Goal: Task Accomplishment & Management: Use online tool/utility

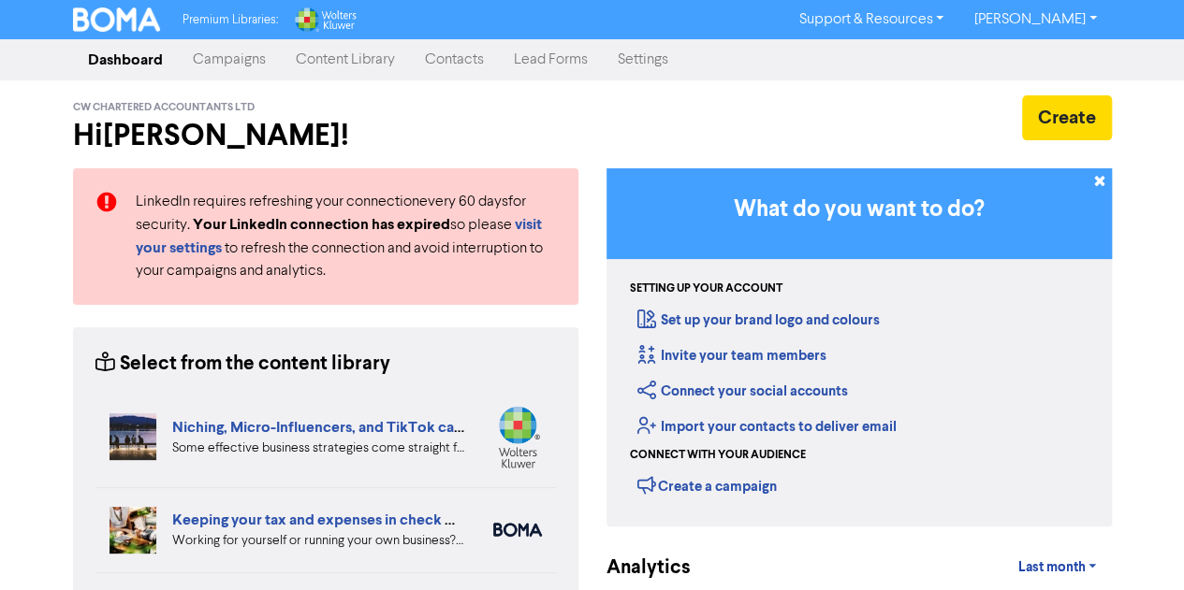
click at [240, 55] on link "Campaigns" at bounding box center [229, 59] width 103 height 37
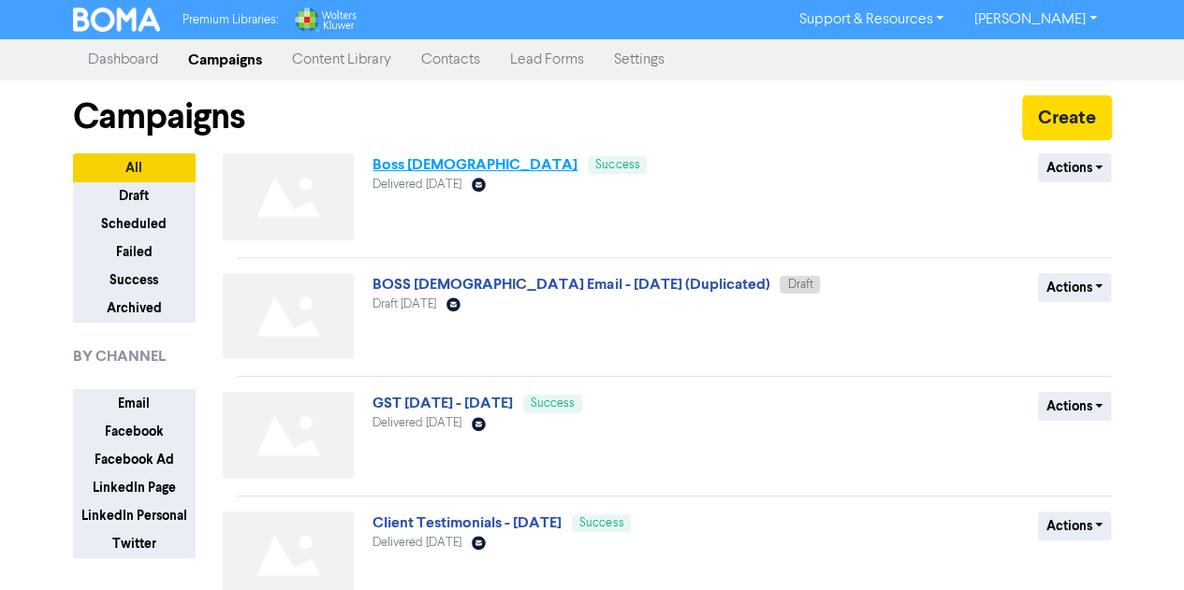
click at [395, 165] on link "Boss [DEMOGRAPHIC_DATA]" at bounding box center [474, 164] width 205 height 19
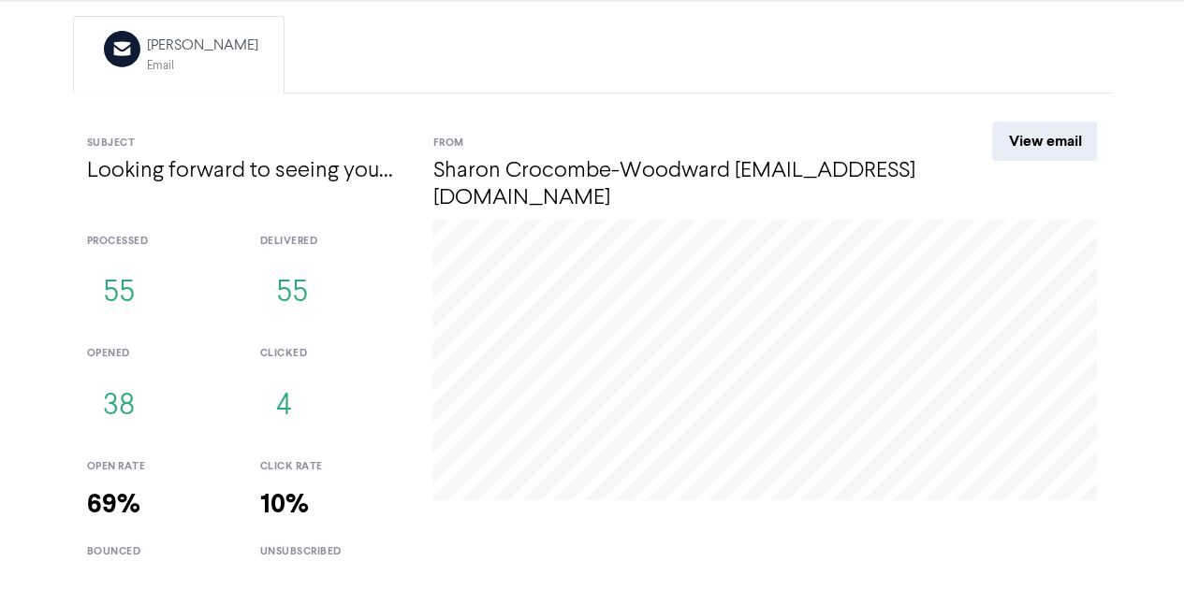
scroll to position [204, 0]
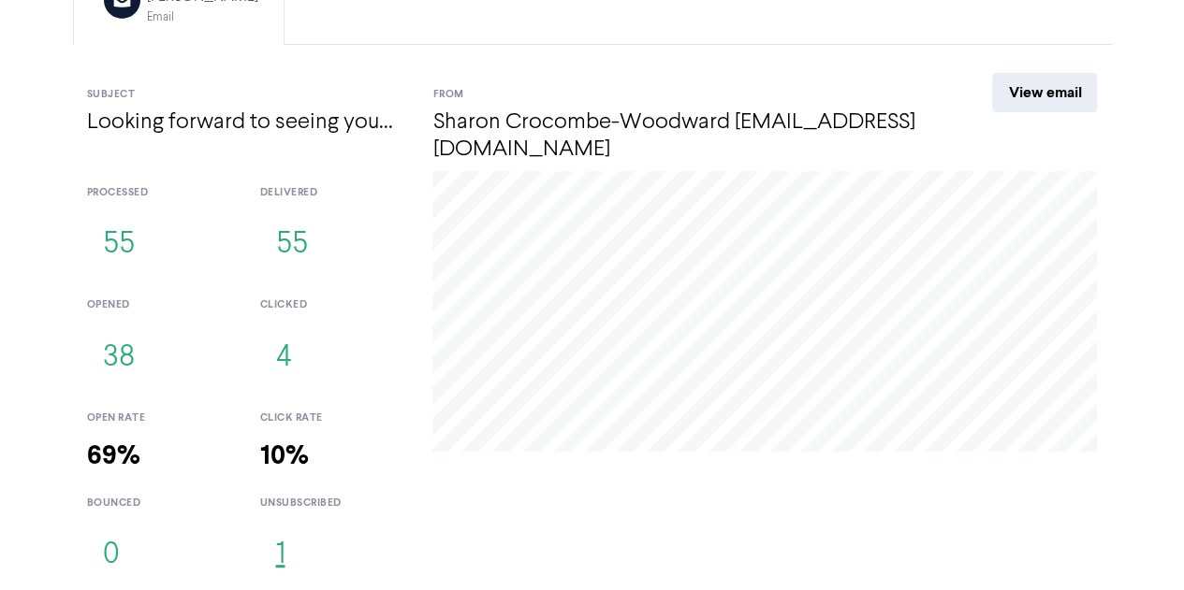
click at [281, 548] on button "1" at bounding box center [279, 556] width 41 height 62
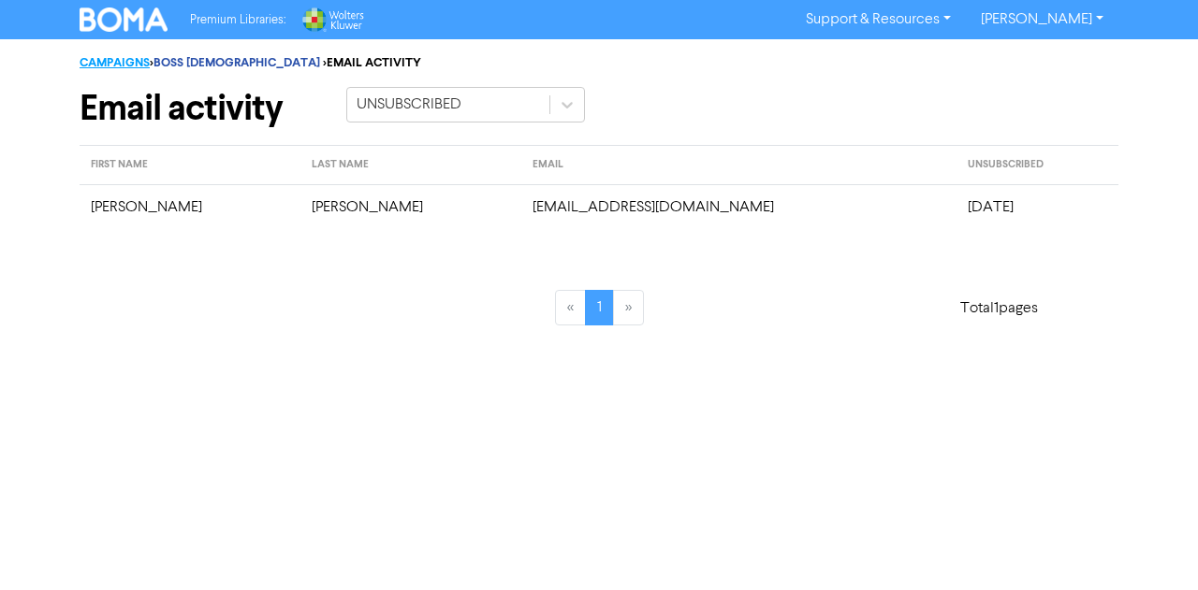
click at [129, 65] on link "CAMPAIGNS" at bounding box center [115, 62] width 70 height 15
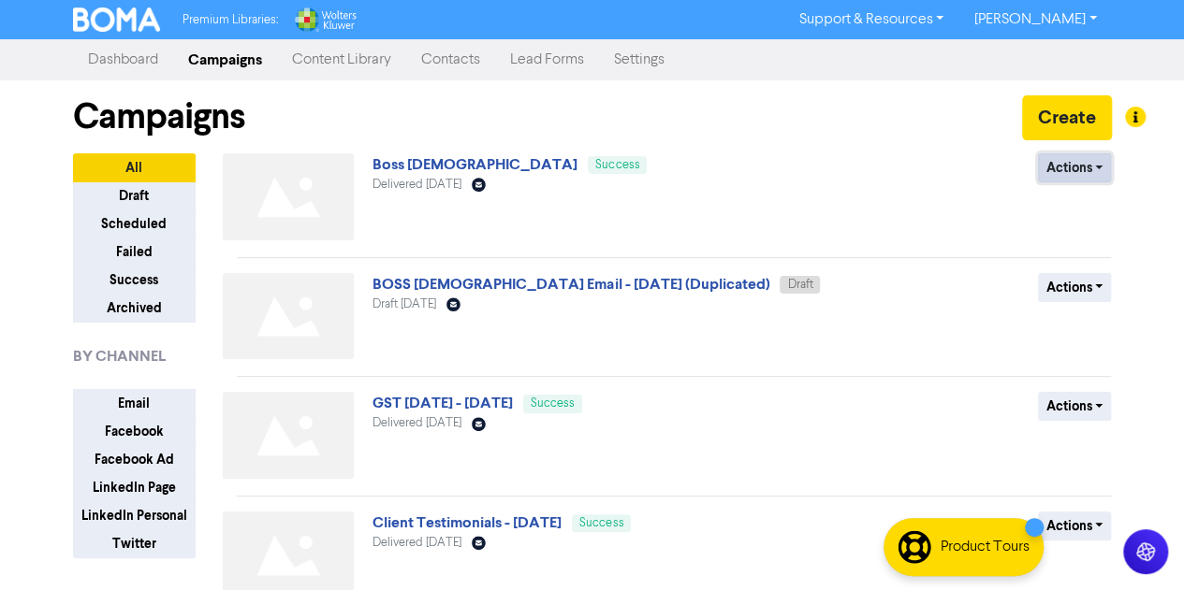
click at [1089, 166] on button "Actions" at bounding box center [1075, 167] width 74 height 29
click at [1093, 165] on button "Actions" at bounding box center [1075, 167] width 74 height 29
click at [1087, 205] on button "Duplicate" at bounding box center [1108, 208] width 148 height 30
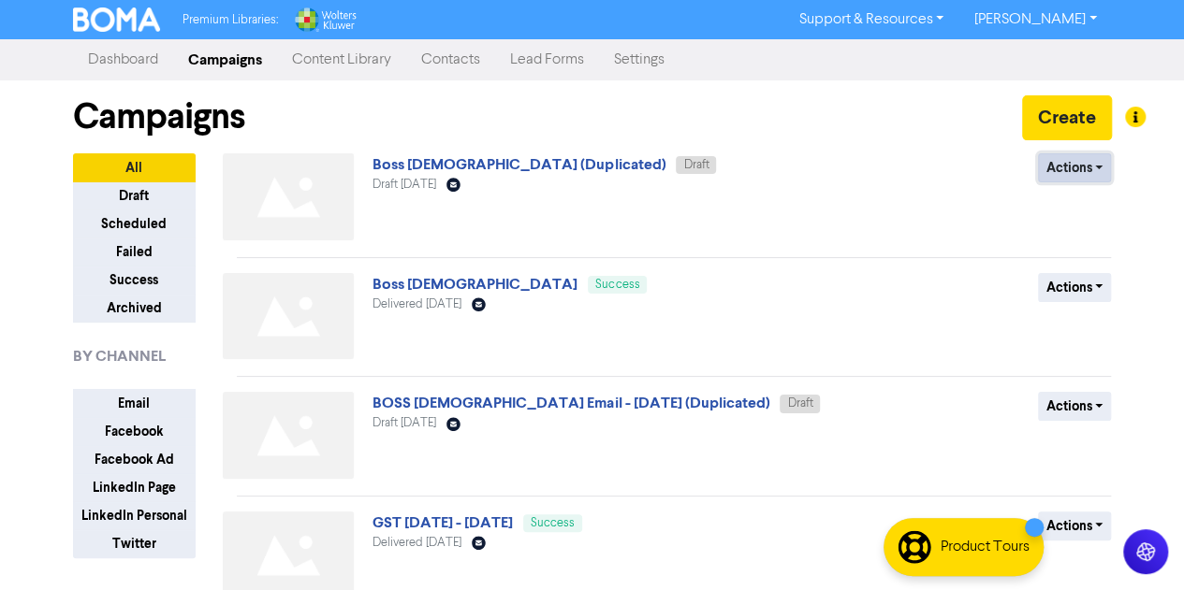
click at [1084, 169] on button "Actions" at bounding box center [1075, 167] width 74 height 29
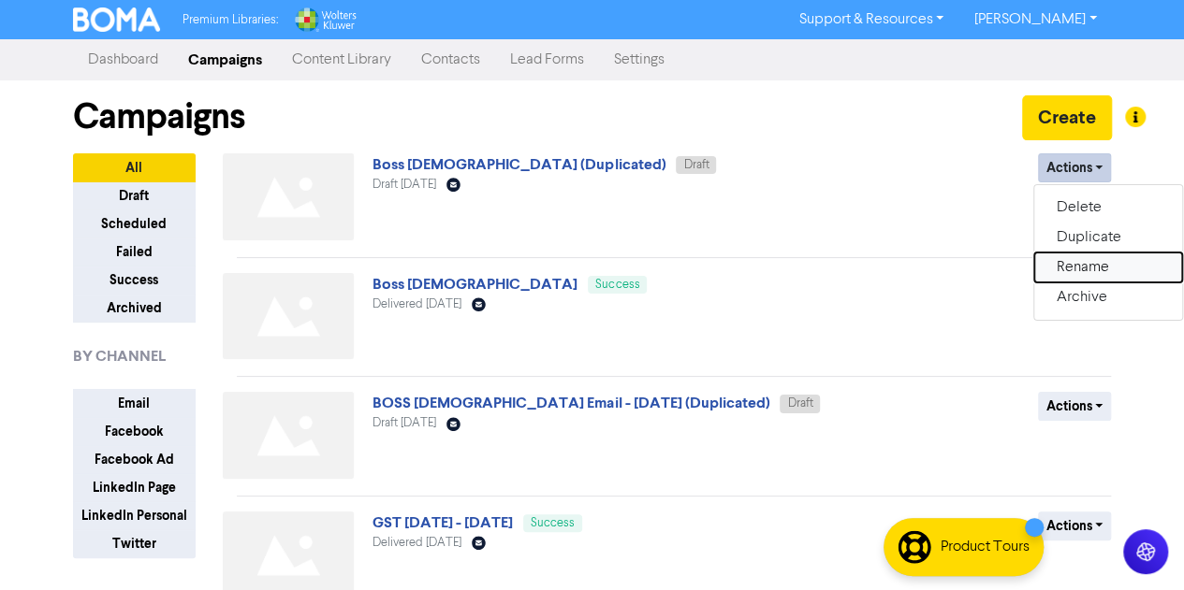
click at [1063, 268] on button "Rename" at bounding box center [1108, 268] width 148 height 30
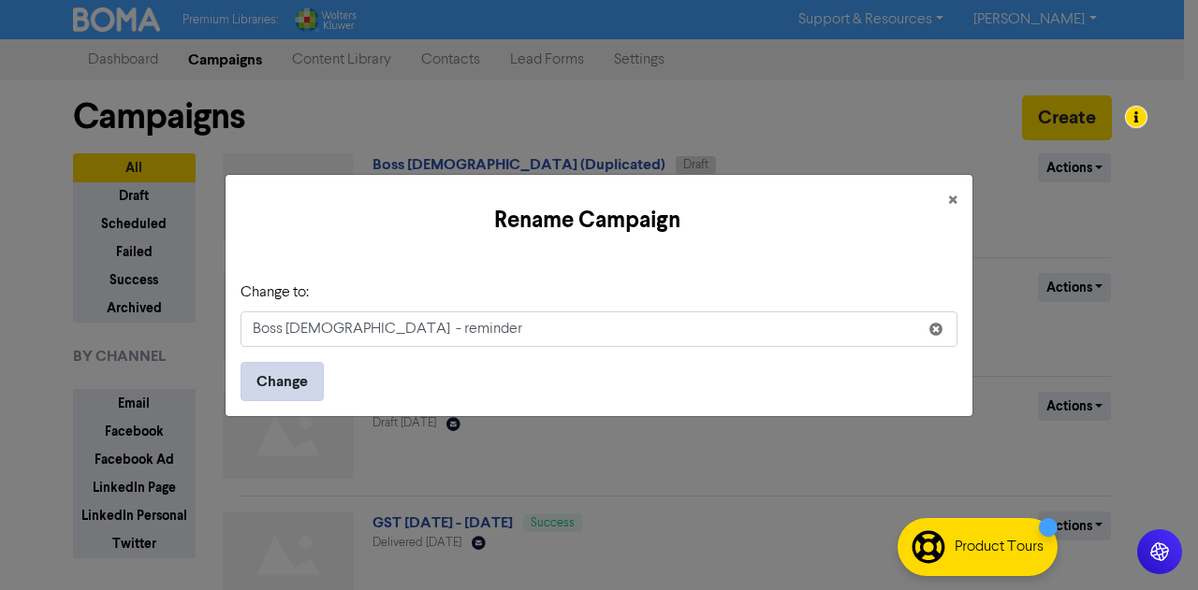
type input "Boss Ladies - reminder"
click at [284, 386] on button "Change" at bounding box center [281, 381] width 83 height 39
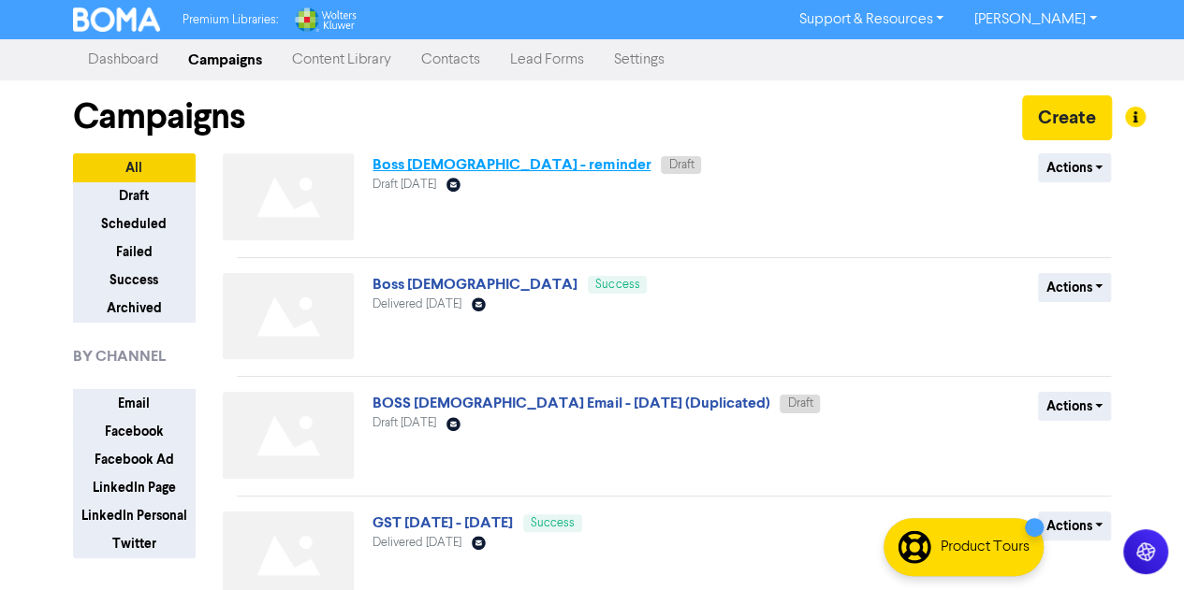
drag, startPoint x: 488, startPoint y: 153, endPoint x: 491, endPoint y: 164, distance: 11.6
click at [491, 164] on div "Boss Ladies - reminder Draft Draft August 17th 2025 Email Created with Sketch." at bounding box center [597, 200] width 451 height 95
click at [491, 164] on link "Boss Ladies - reminder" at bounding box center [511, 164] width 278 height 19
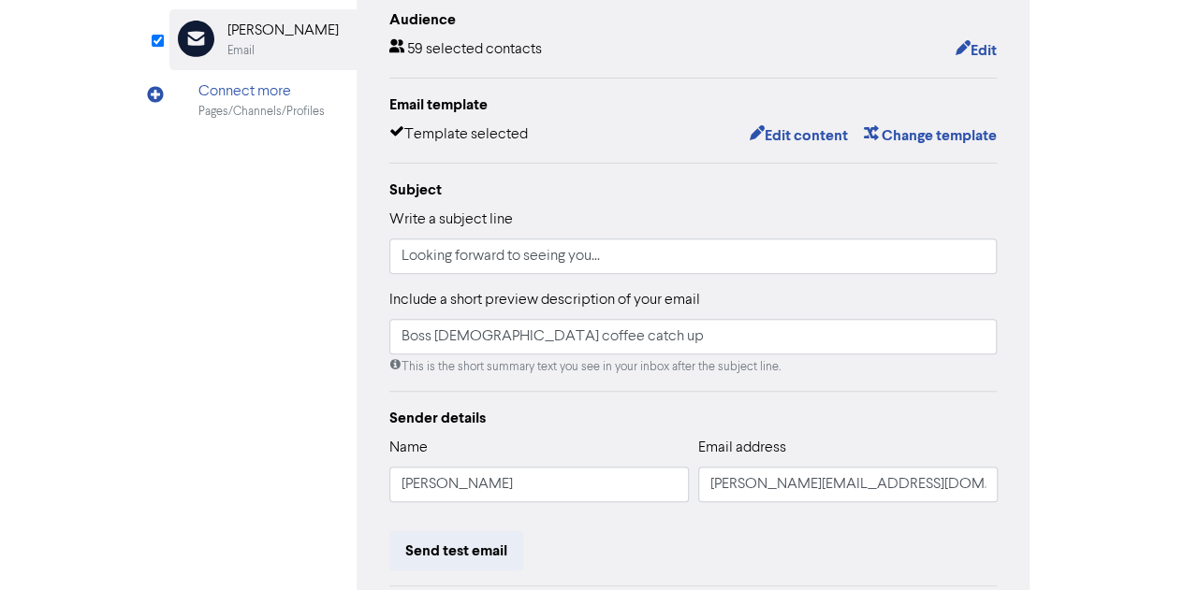
scroll to position [290, 0]
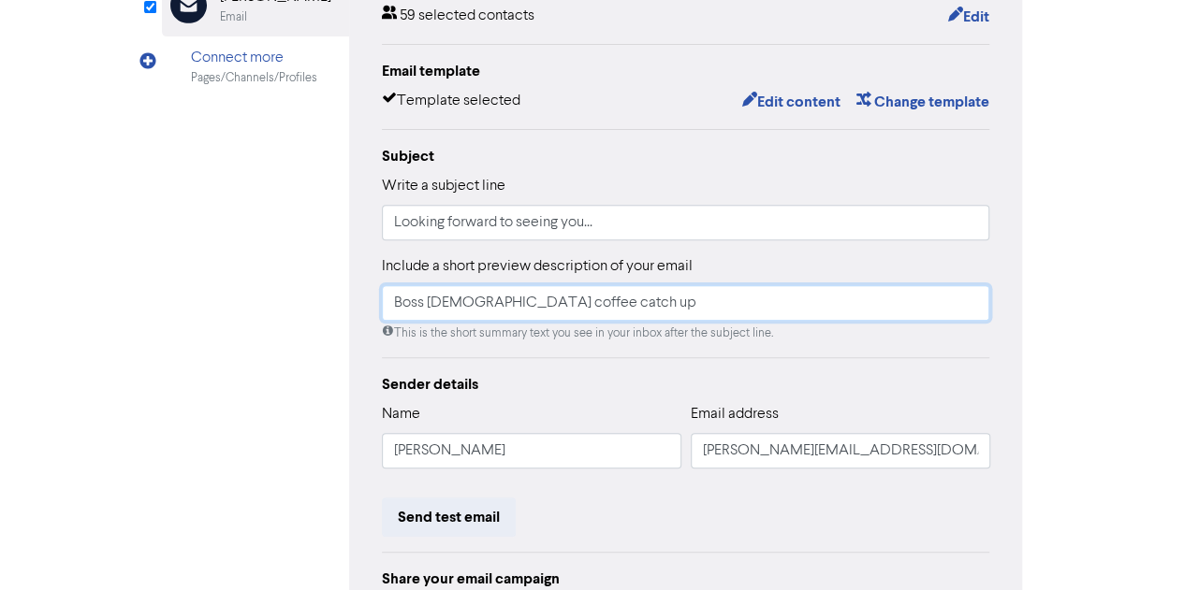
click at [390, 305] on input "Boss Ladies coffee catch up" at bounding box center [686, 303] width 608 height 36
type input "Reminder this Friday!. Boss Ladies coffee catch up"
click at [972, 17] on button "Edit" at bounding box center [967, 17] width 43 height 24
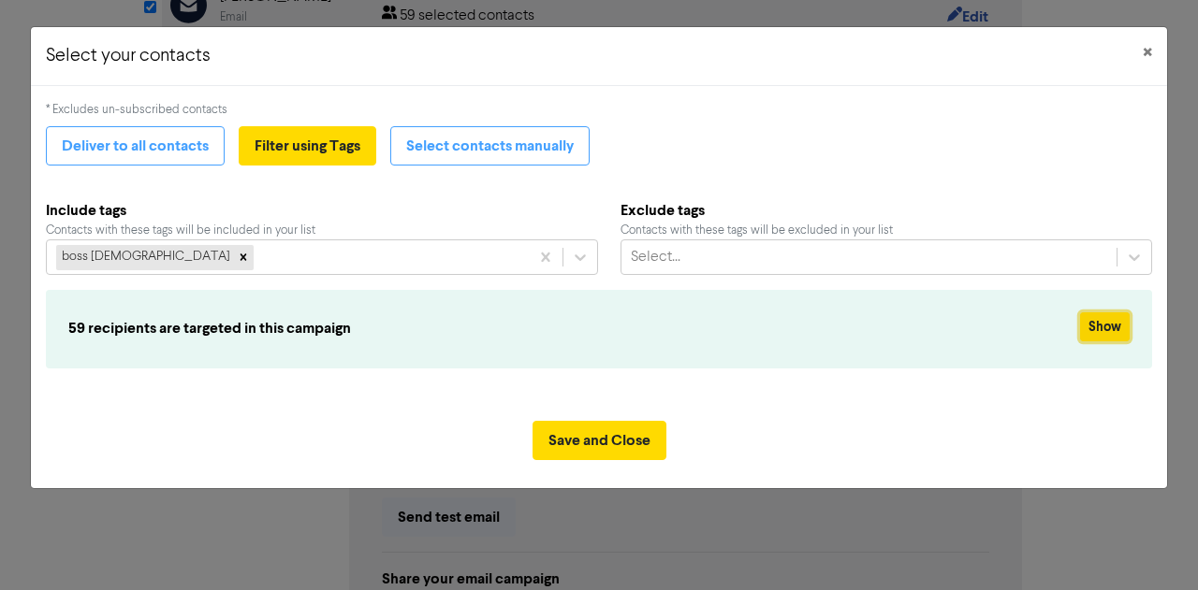
click at [1099, 323] on button "Show" at bounding box center [1105, 327] width 50 height 29
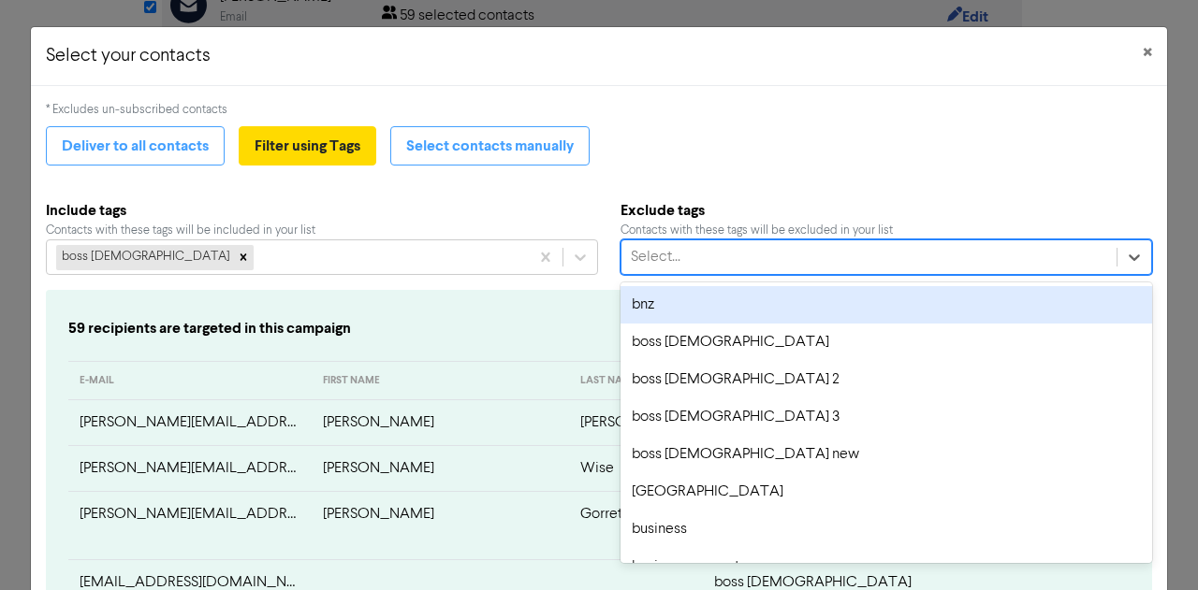
click at [635, 247] on div "Select..." at bounding box center [656, 257] width 50 height 22
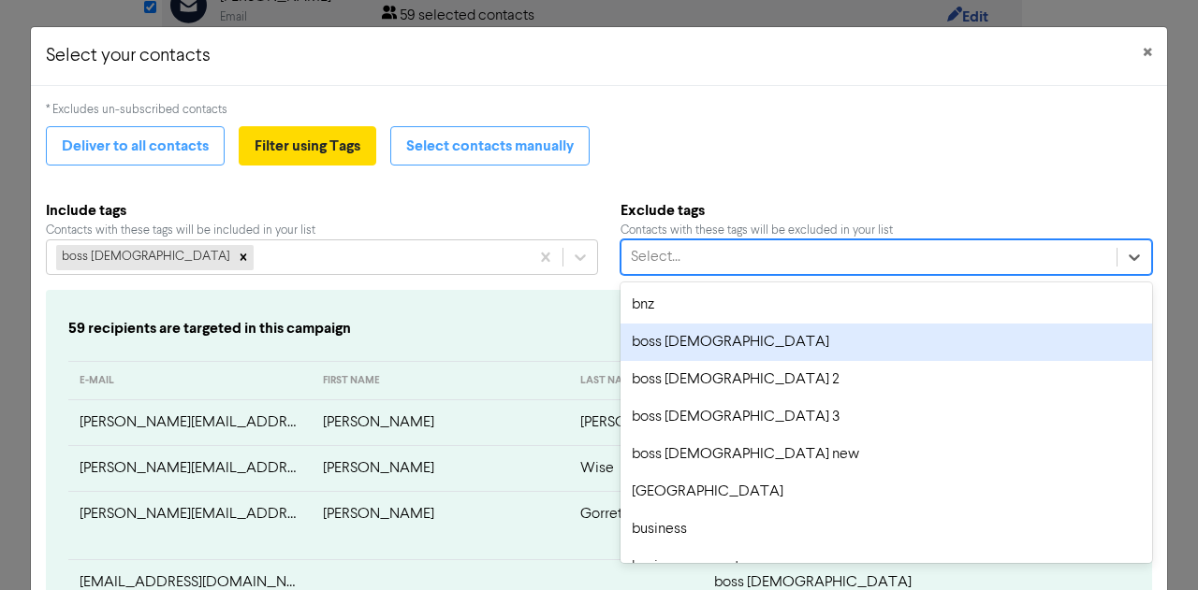
drag, startPoint x: 1121, startPoint y: 335, endPoint x: 1130, endPoint y: 391, distance: 56.9
click at [1130, 391] on div "bnz boss ladies boss ladies 2 boss ladies 3 boss ladies new brooklaw business b…" at bounding box center [886, 423] width 532 height 281
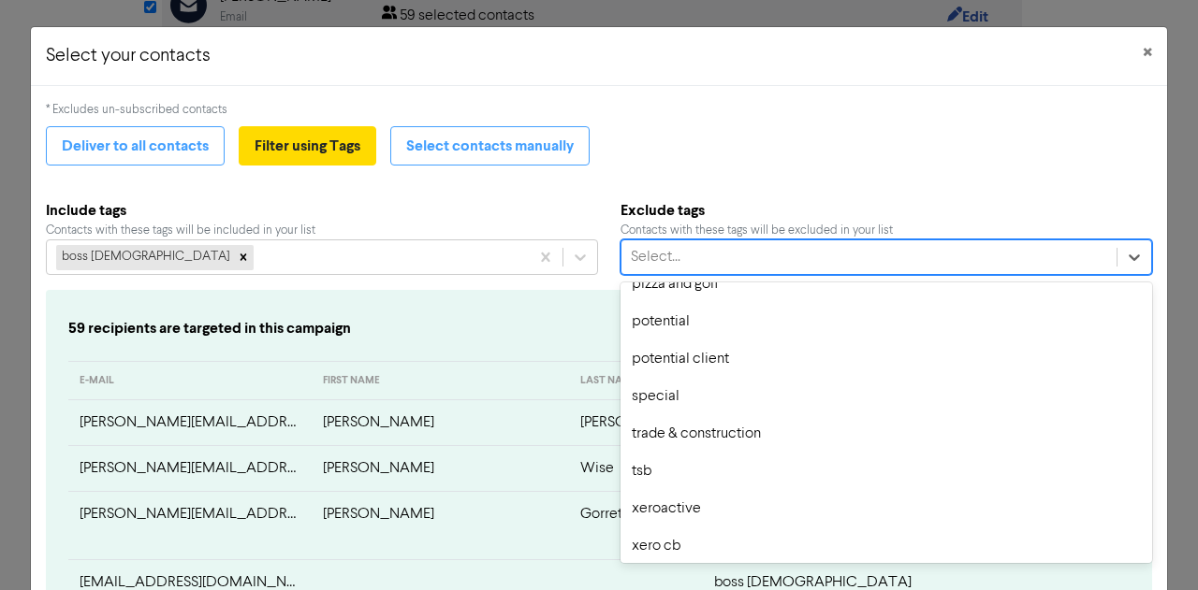
scroll to position [737, 0]
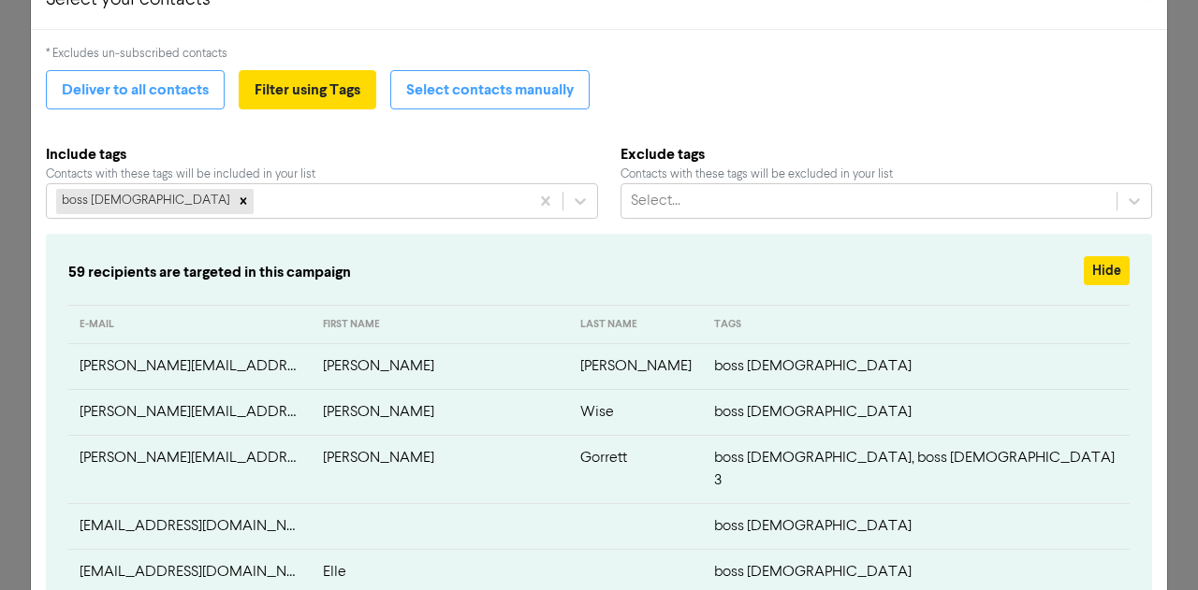
scroll to position [0, 0]
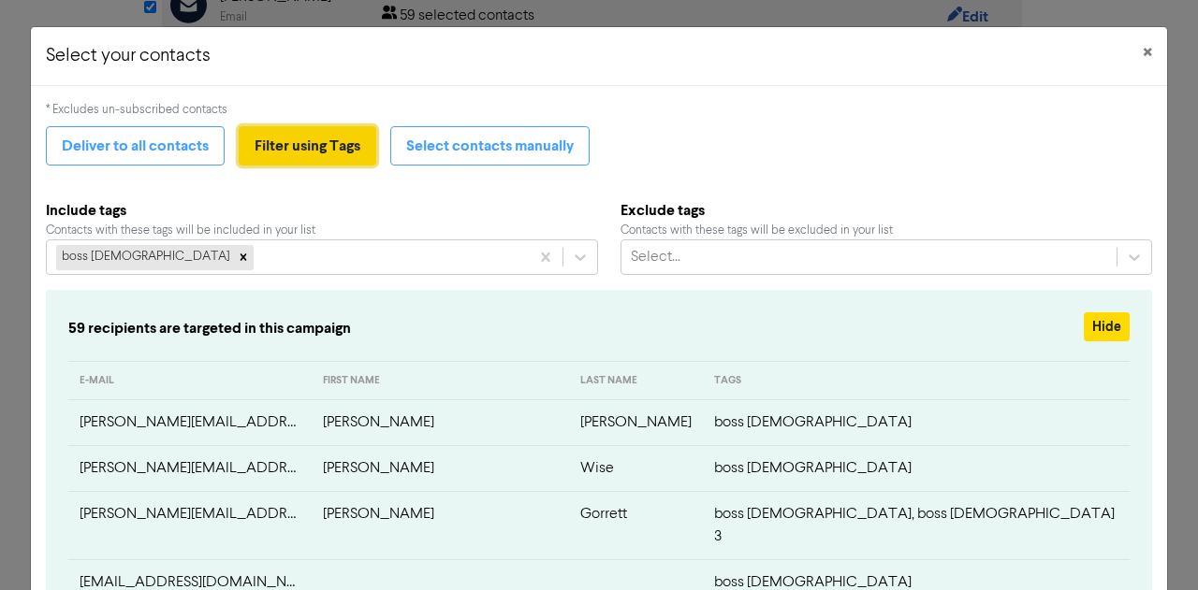
click at [306, 145] on button "Filter using Tags" at bounding box center [308, 145] width 138 height 39
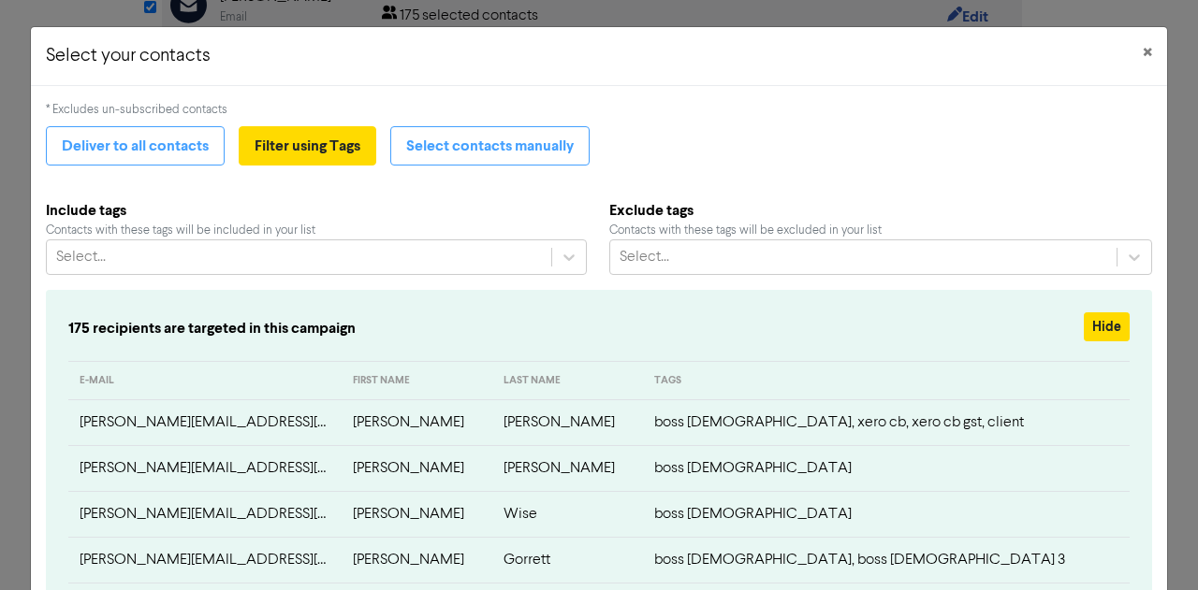
click at [183, 238] on div "Contacts with these tags will be included in your list" at bounding box center [316, 231] width 541 height 18
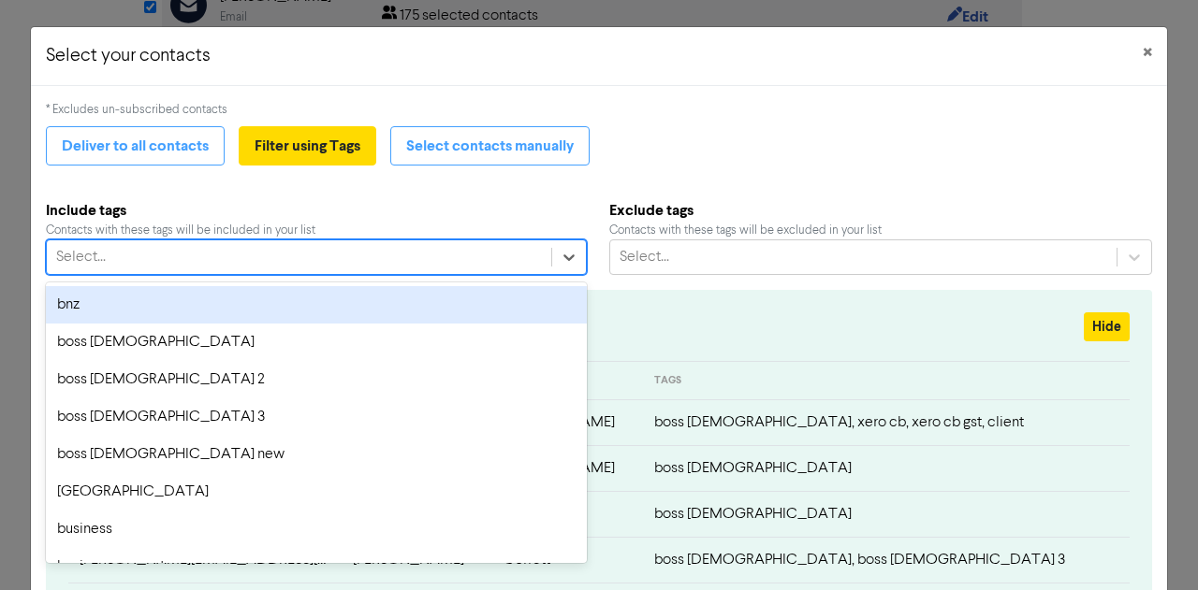
click at [180, 246] on div "Select..." at bounding box center [299, 257] width 504 height 34
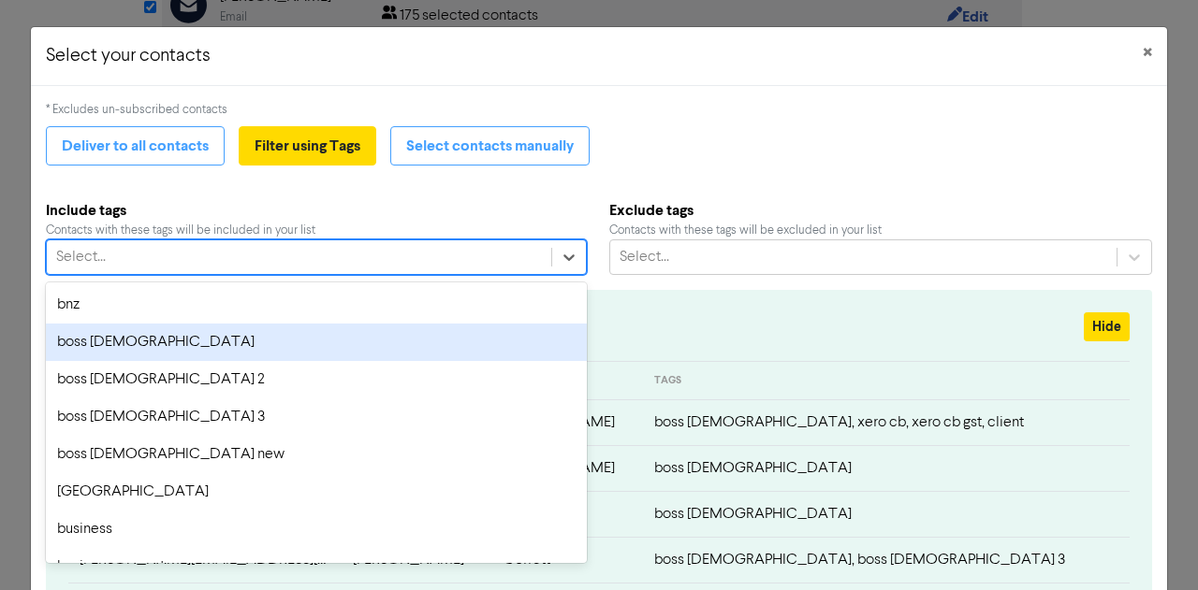
click at [138, 340] on div "boss ladies" at bounding box center [316, 342] width 541 height 37
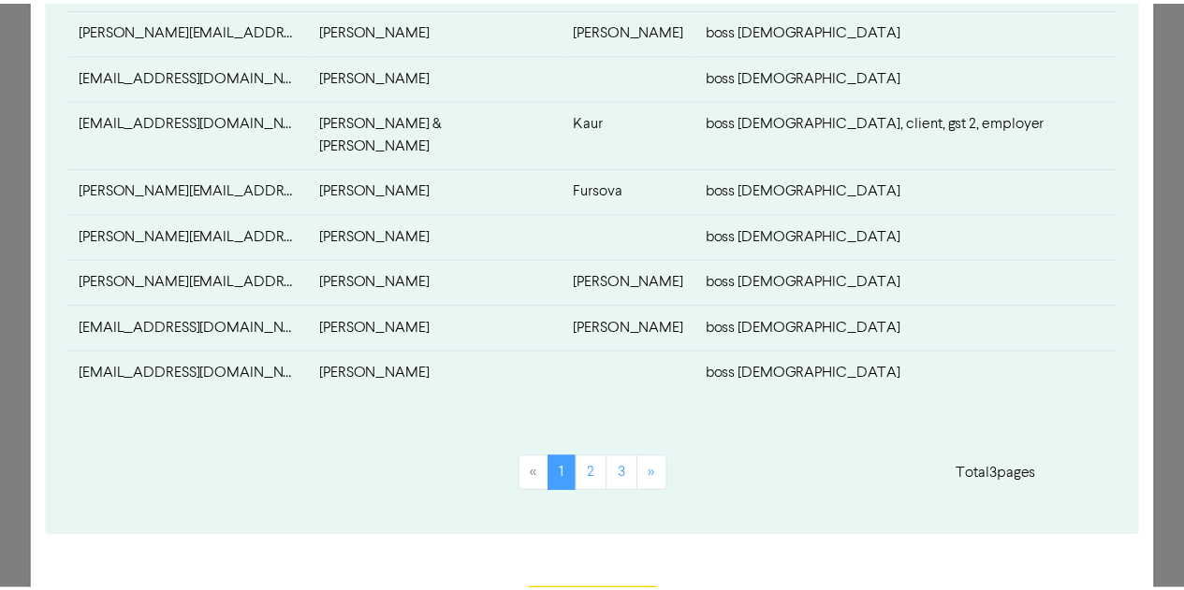
scroll to position [1003, 0]
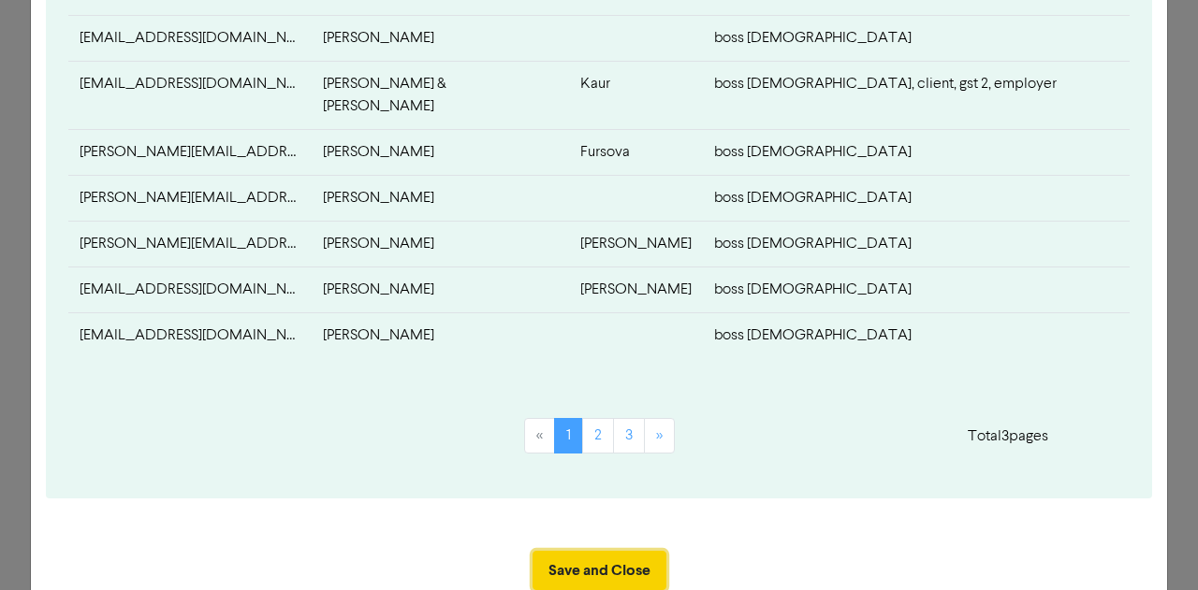
click at [581, 551] on button "Save and Close" at bounding box center [599, 570] width 134 height 39
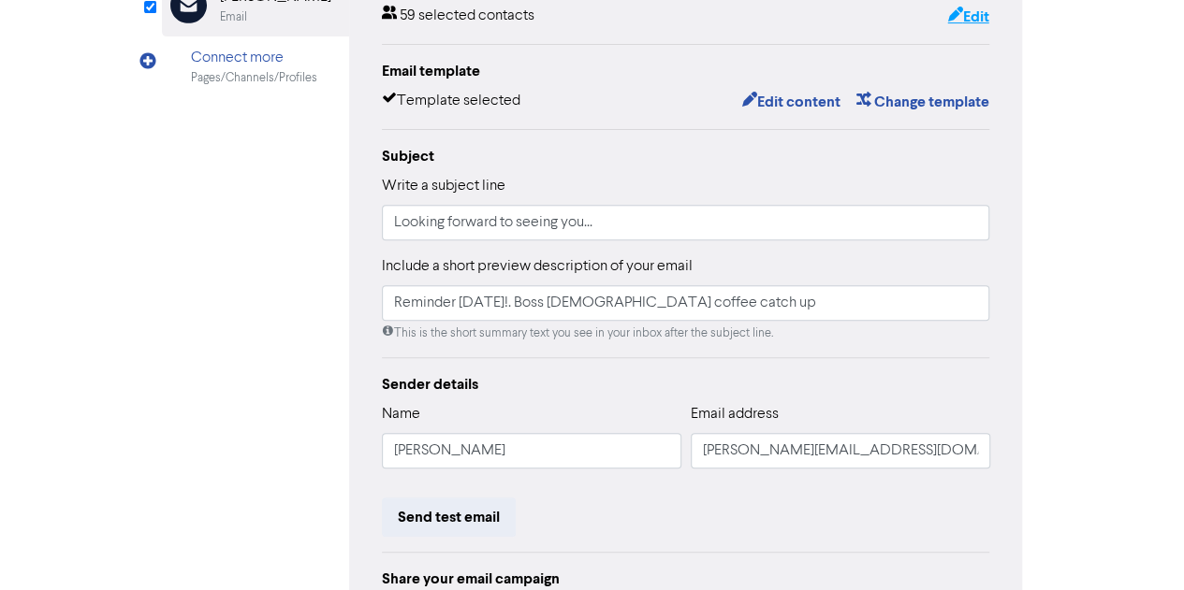
click at [964, 16] on button "Edit" at bounding box center [967, 17] width 43 height 24
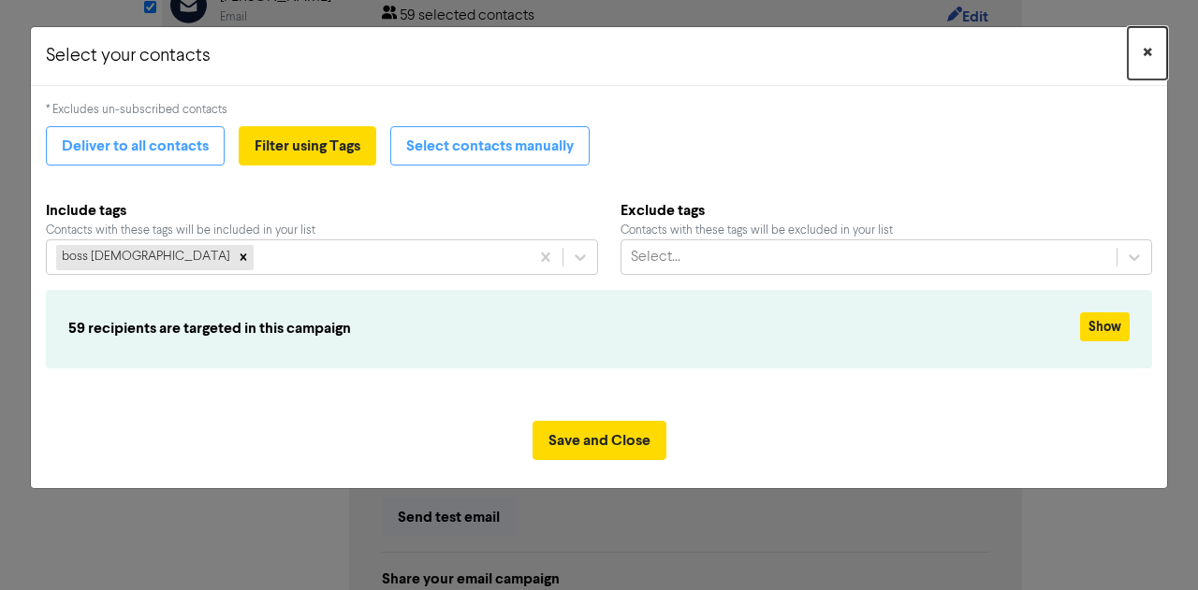
click at [1149, 50] on span "×" at bounding box center [1147, 53] width 9 height 28
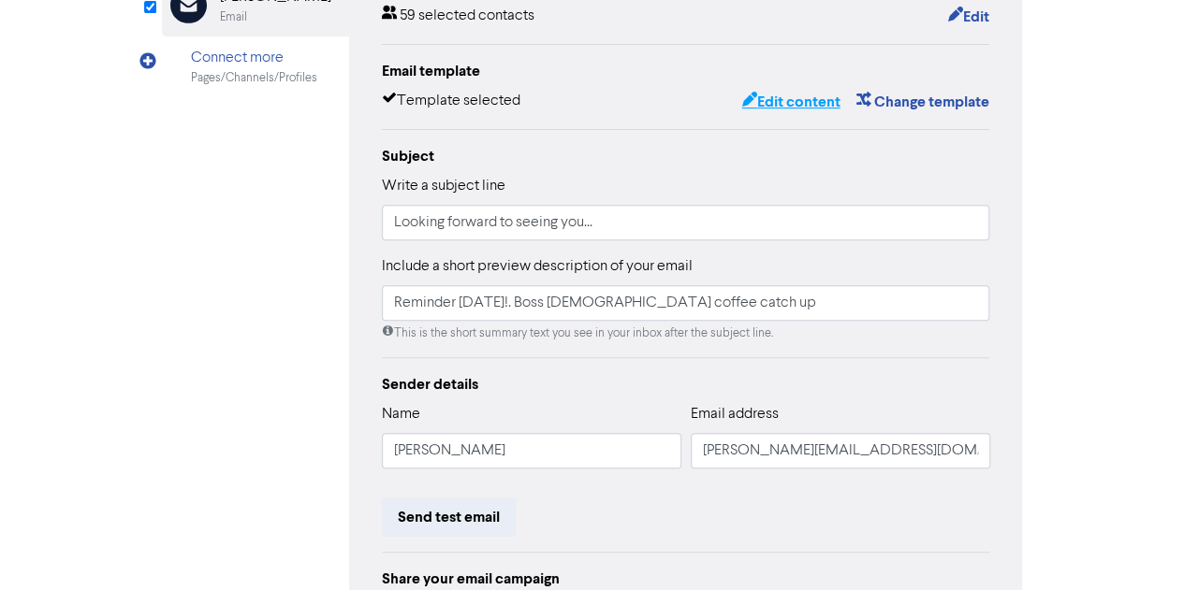
click at [805, 105] on button "Edit content" at bounding box center [790, 102] width 100 height 24
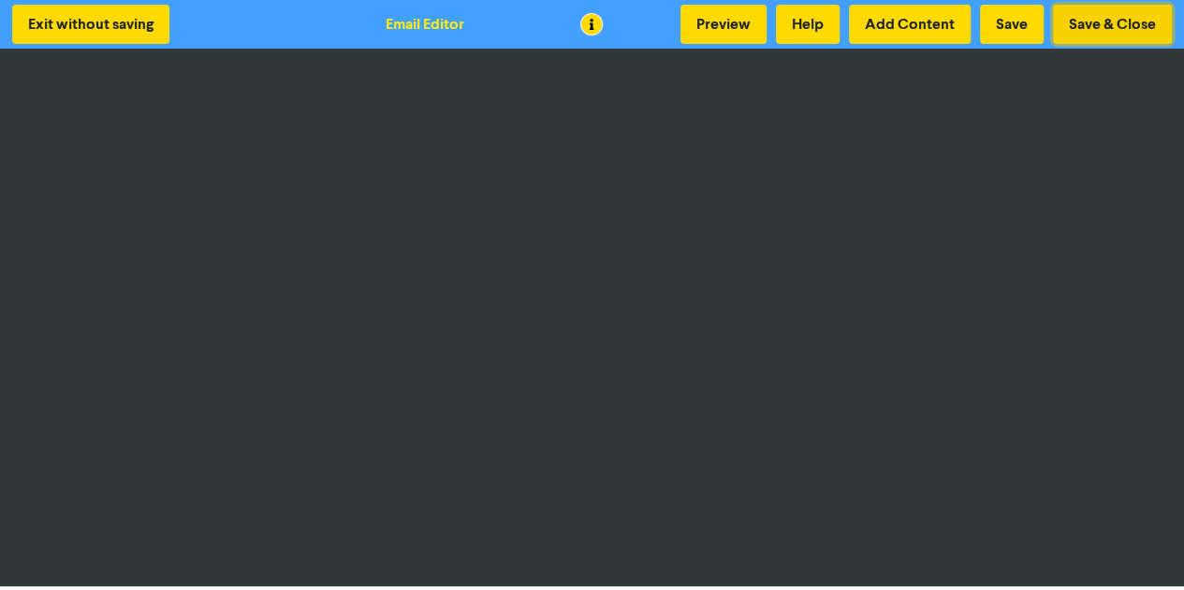
click at [1112, 21] on button "Save & Close" at bounding box center [1112, 24] width 119 height 39
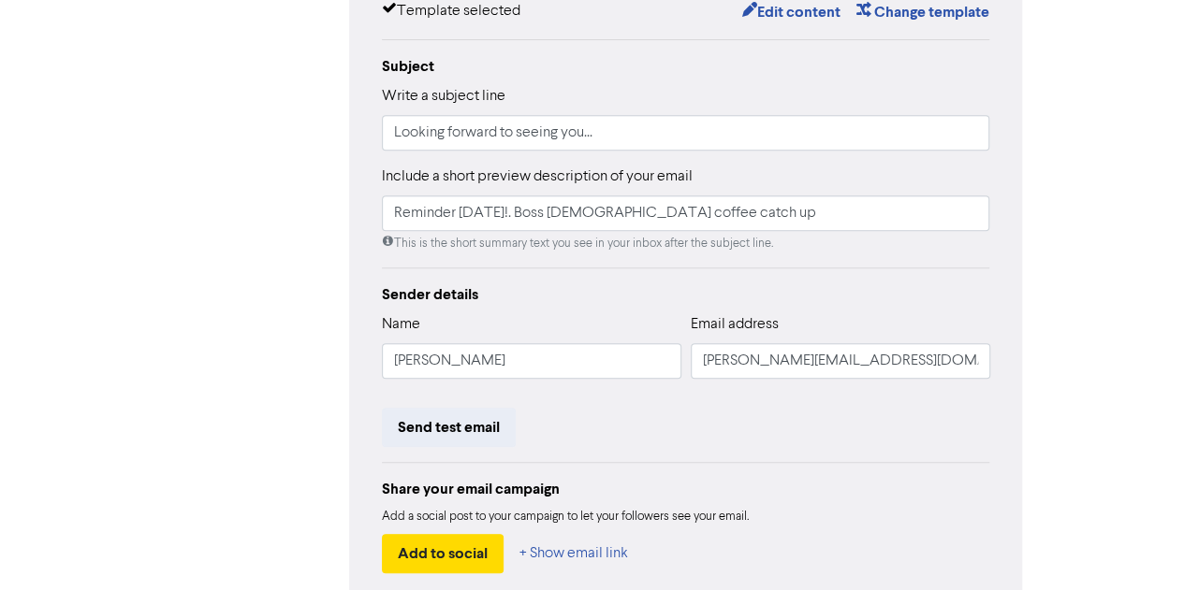
scroll to position [478, 0]
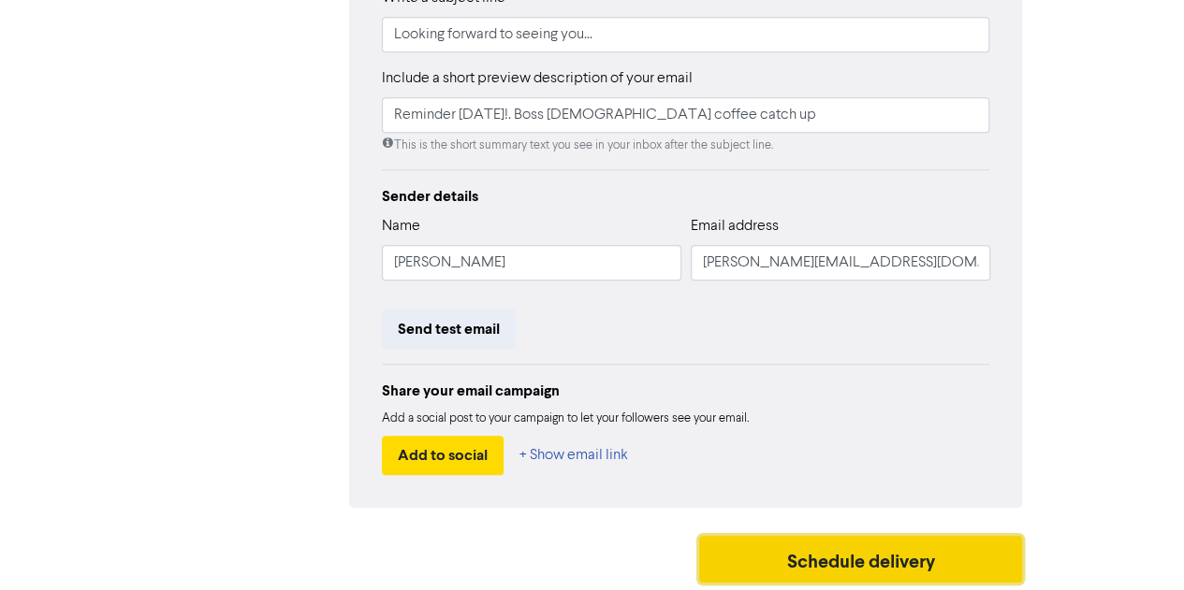
click at [848, 553] on button "Schedule delivery" at bounding box center [861, 559] width 324 height 47
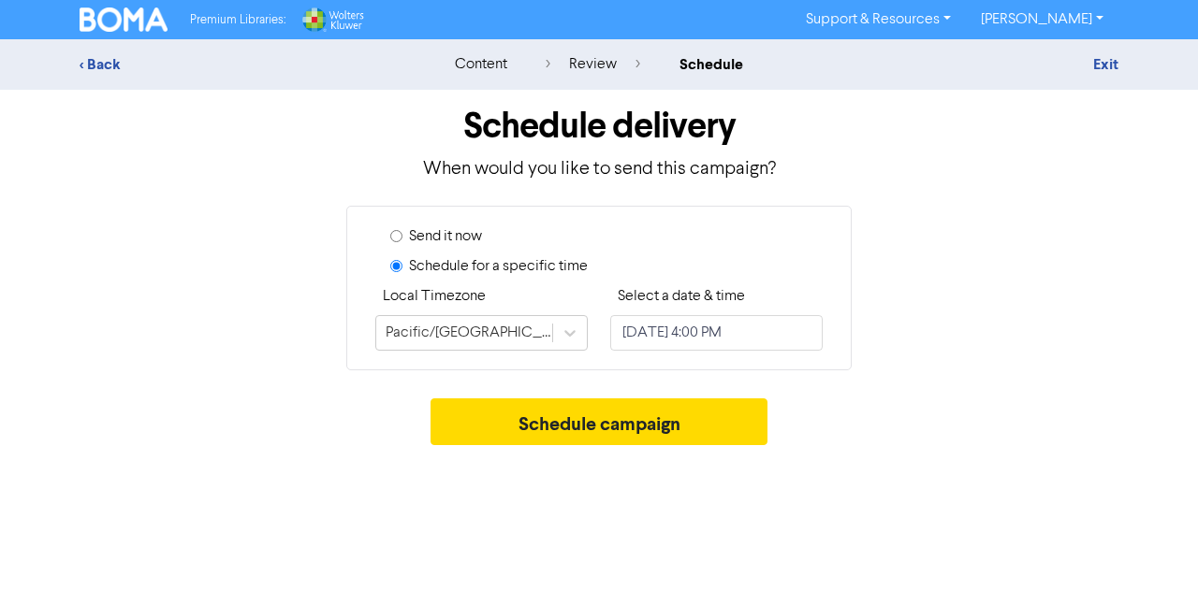
click at [402, 236] on div "Send it now" at bounding box center [606, 241] width 432 height 30
click at [395, 233] on input "Send it now" at bounding box center [396, 236] width 12 height 12
radio input "true"
radio input "false"
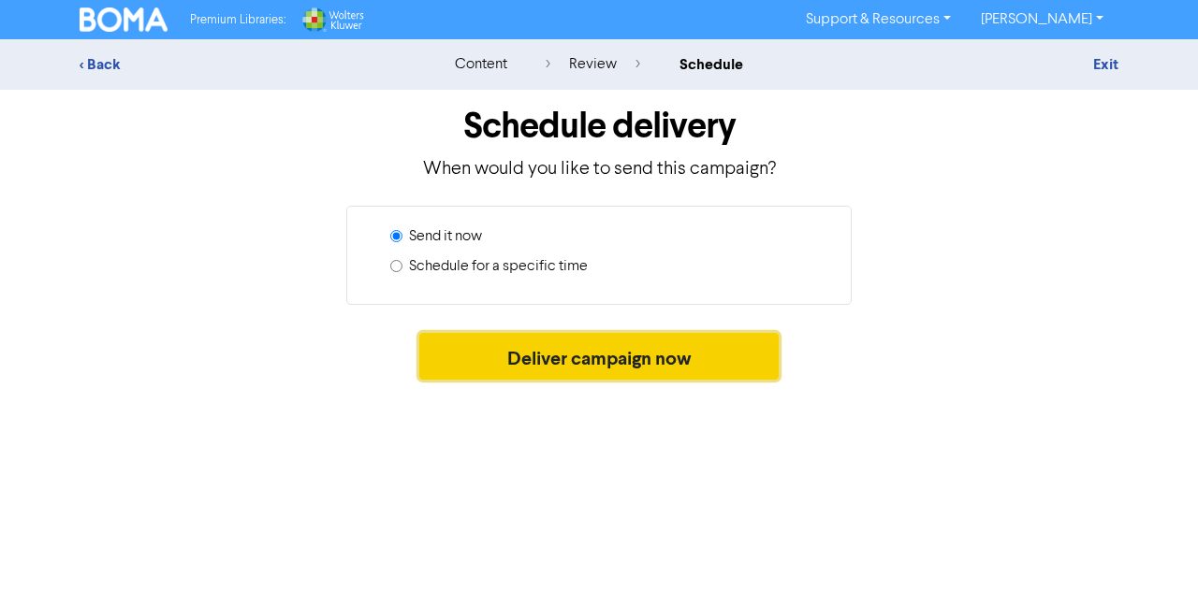
click at [544, 349] on button "Deliver campaign now" at bounding box center [599, 356] width 360 height 47
